Goal: Communication & Community: Participate in discussion

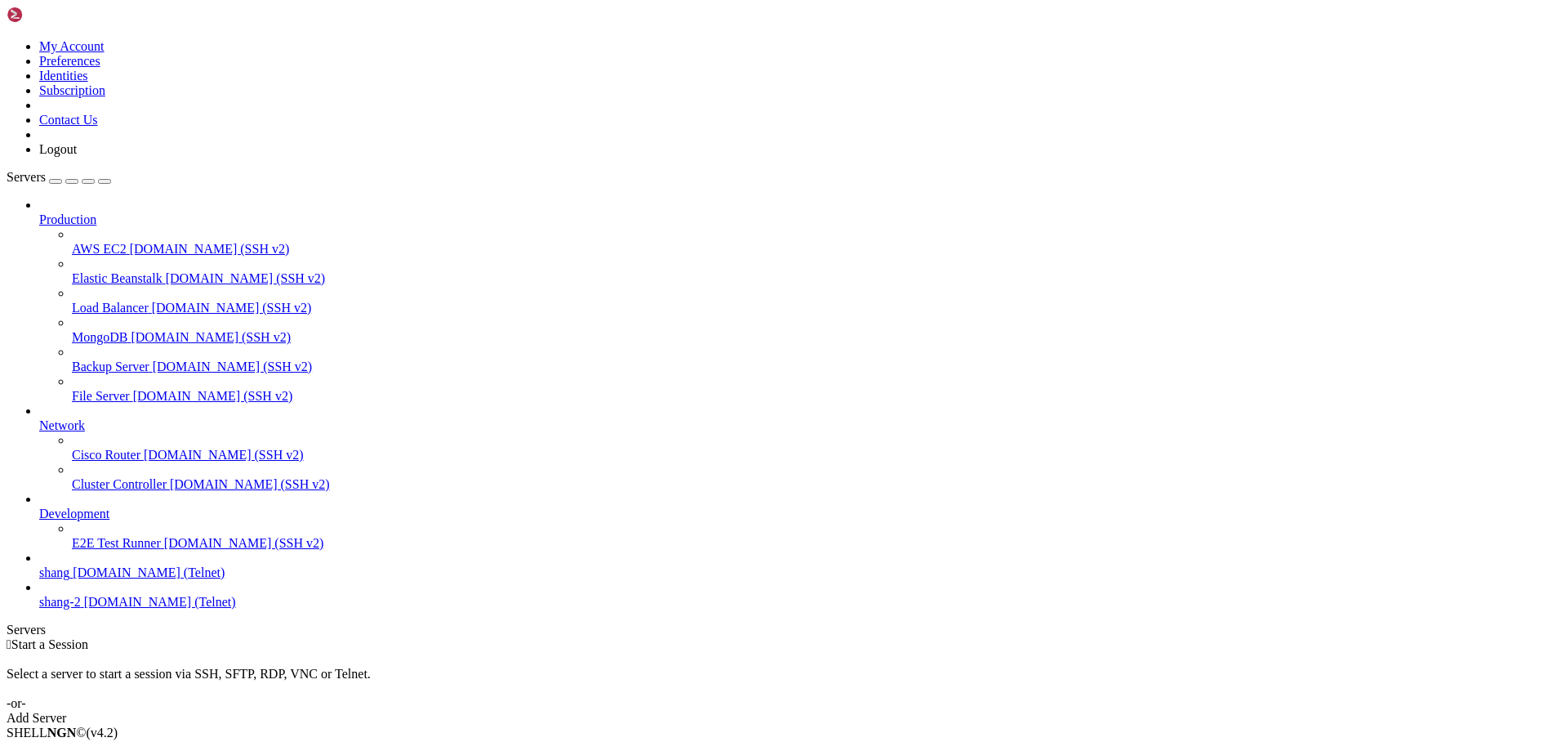
click at [70, 579] on span "shang" at bounding box center [54, 572] width 31 height 14
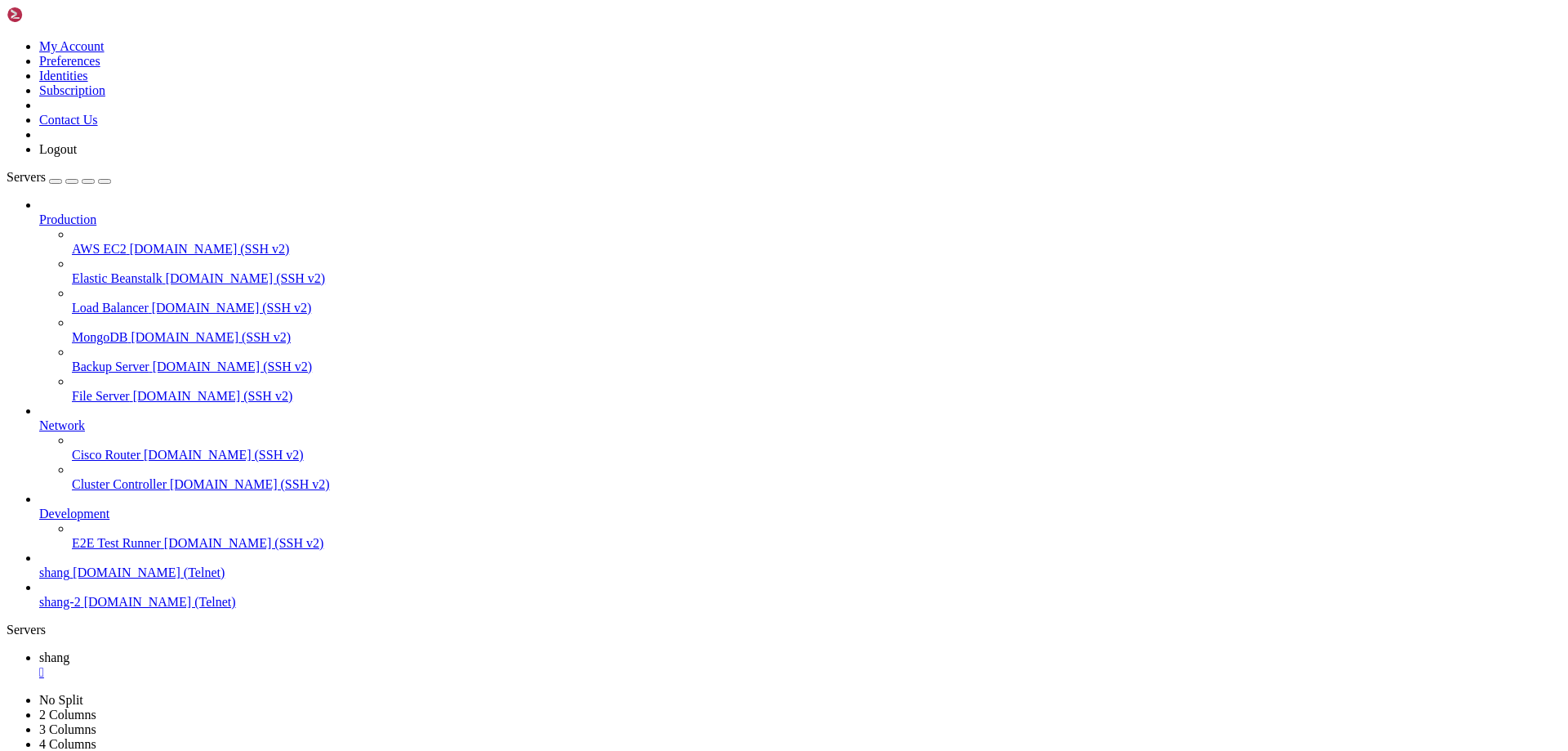
scroll to position [3138, 0]
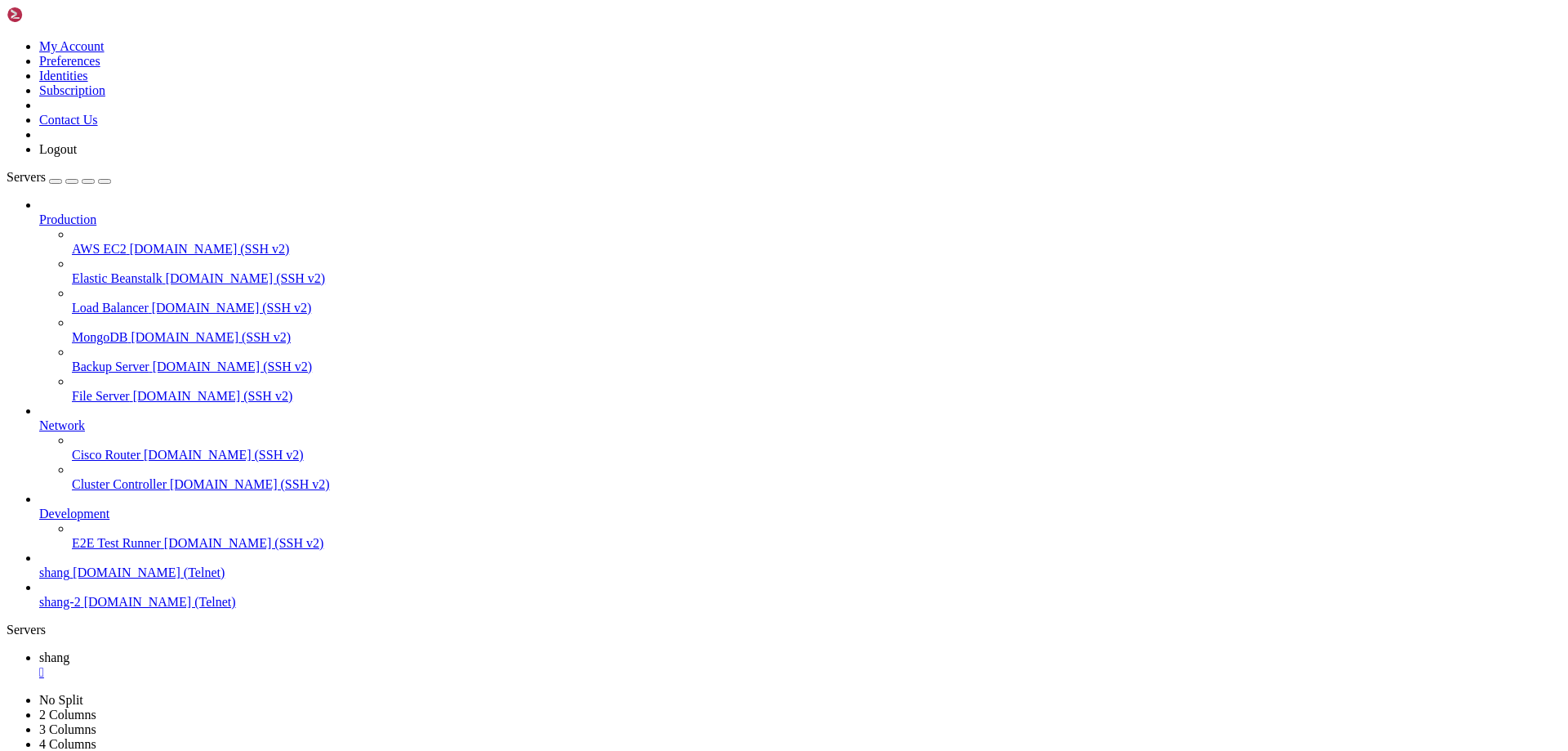
drag, startPoint x: 85, startPoint y: 1602, endPoint x: 13, endPoint y: 1605, distance: 72.1
